Goal: Check status: Check status

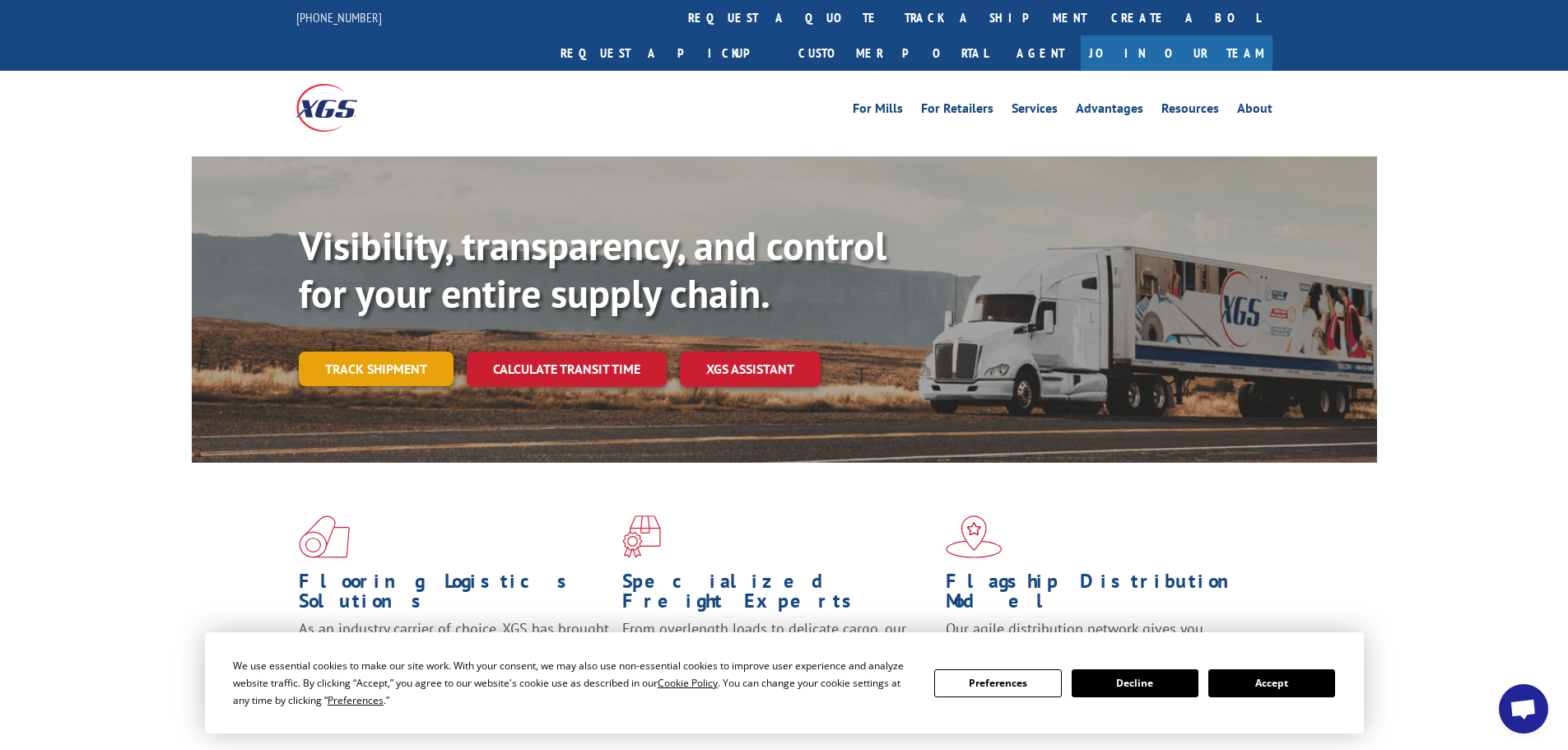
click at [402, 352] on link "Track shipment" at bounding box center [376, 369] width 155 height 34
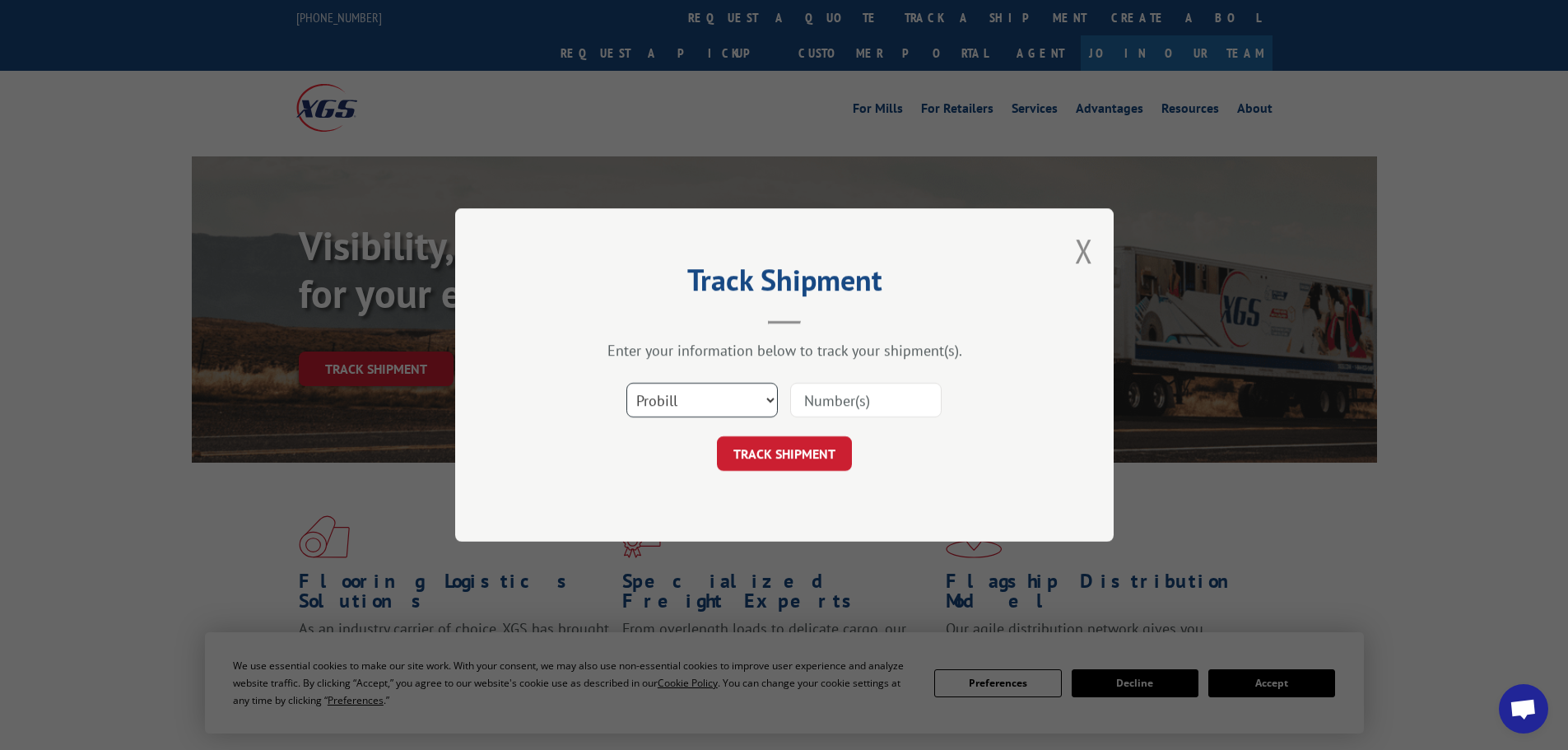
click at [662, 401] on select "Select category... Probill BOL PO" at bounding box center [702, 400] width 152 height 34
select select "bol"
click at [627, 383] on select "Select category... Probill BOL PO" at bounding box center [702, 400] width 152 height 34
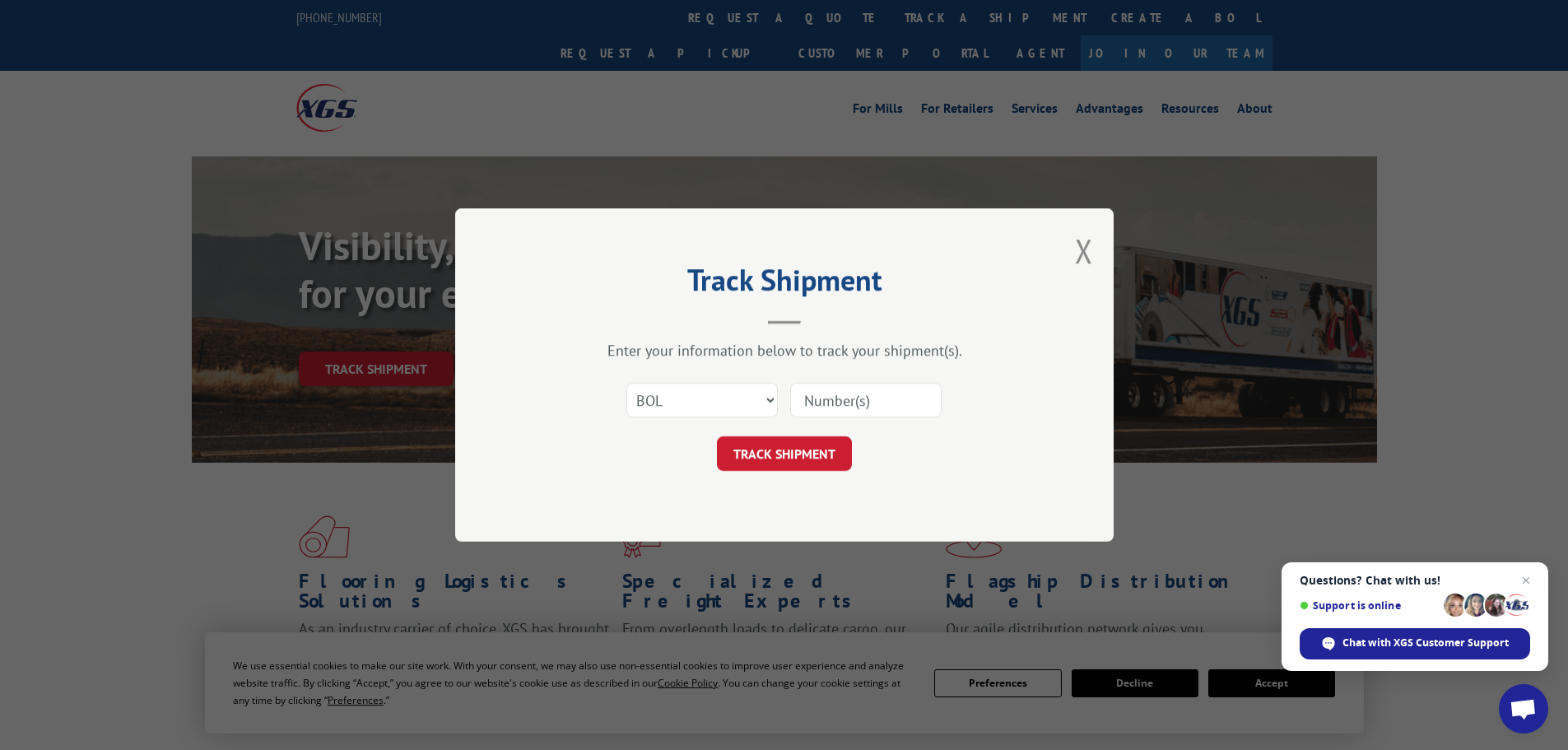
click at [812, 405] on input at bounding box center [865, 400] width 152 height 34
paste input "5603968"
type input "5603968"
click at [799, 446] on button "TRACK SHIPMENT" at bounding box center [784, 453] width 135 height 34
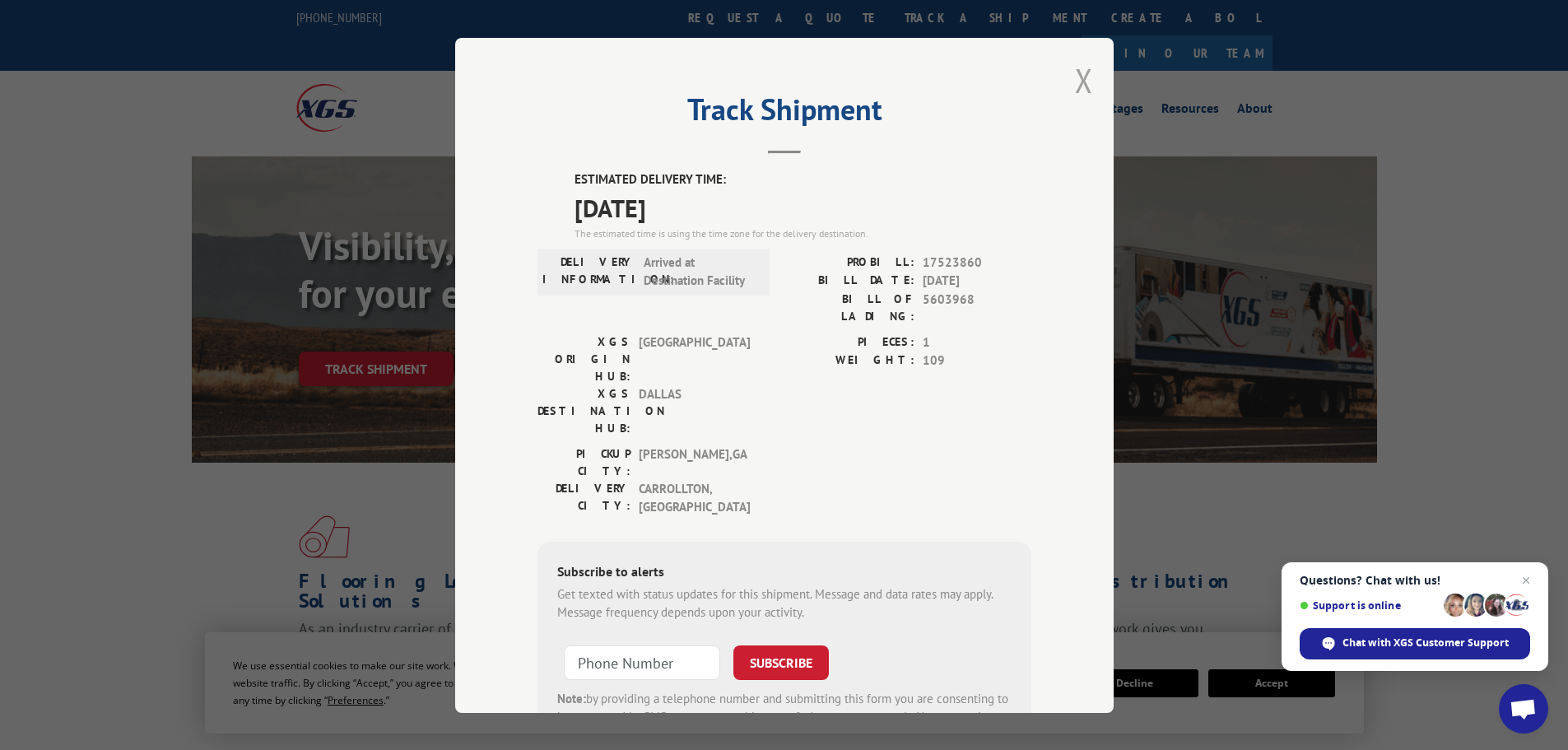
click at [1075, 80] on button "Close modal" at bounding box center [1084, 80] width 18 height 44
